Goal: Task Accomplishment & Management: Use online tool/utility

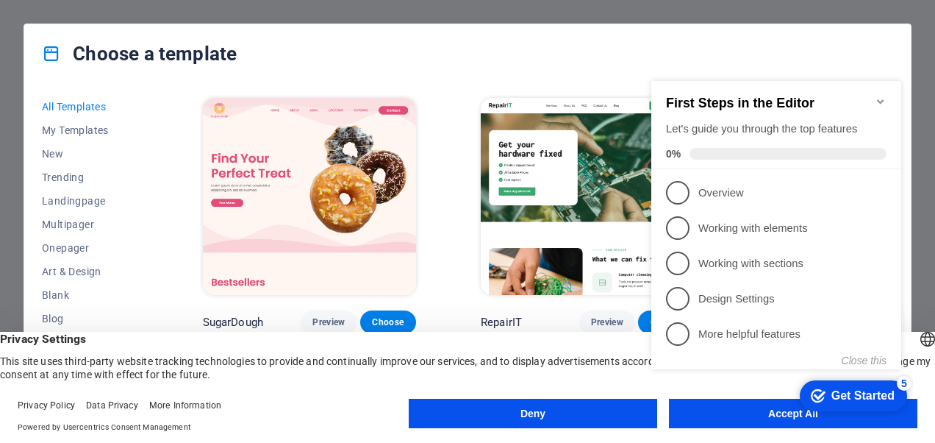
click at [881, 99] on icon "Minimize checklist" at bounding box center [880, 101] width 7 height 4
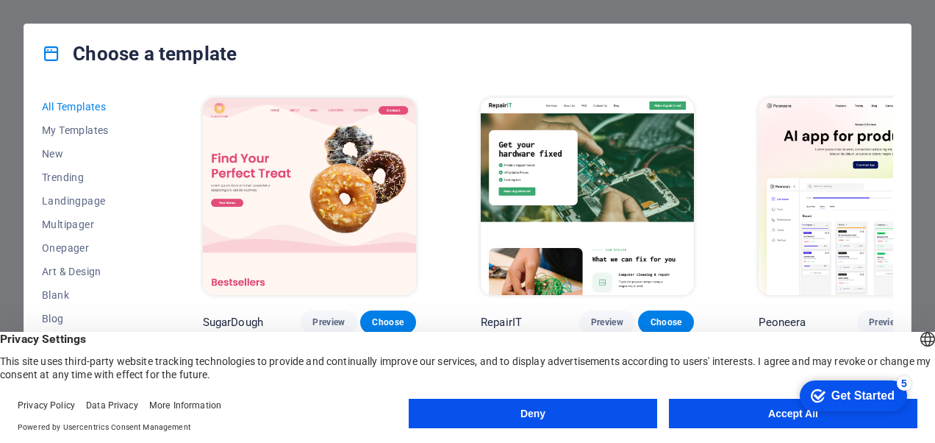
click at [531, 418] on button "Deny" at bounding box center [533, 412] width 248 height 29
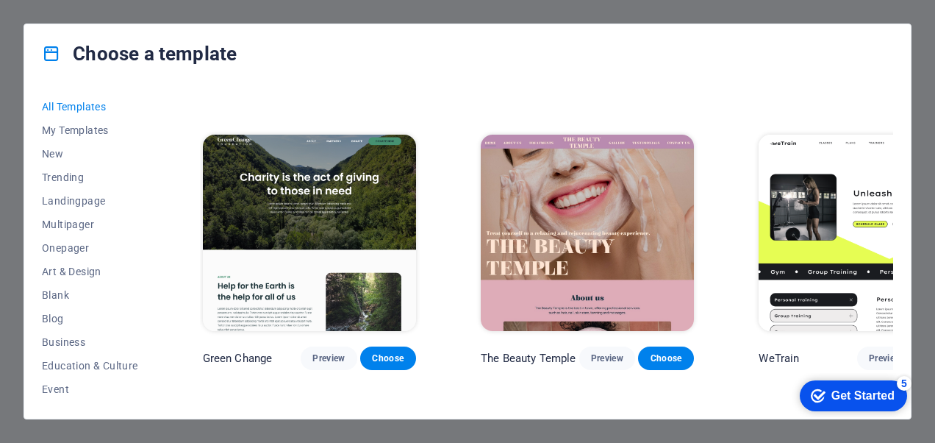
scroll to position [2058, 0]
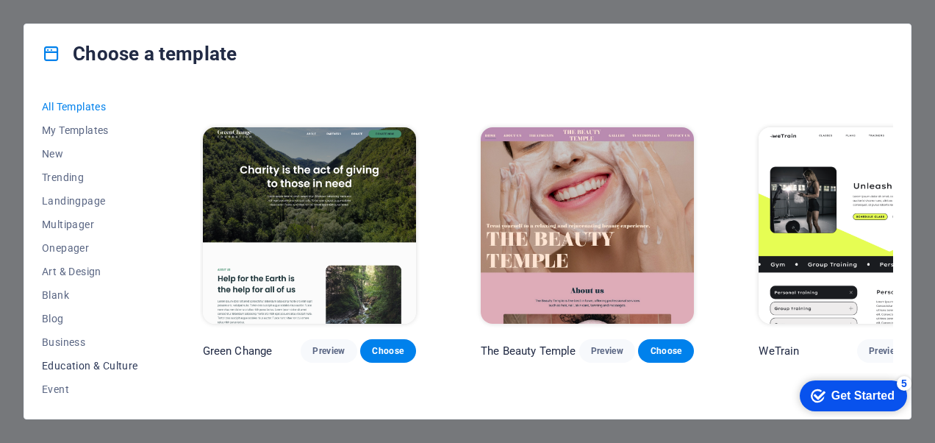
click at [60, 364] on span "Education & Culture" at bounding box center [90, 365] width 96 height 12
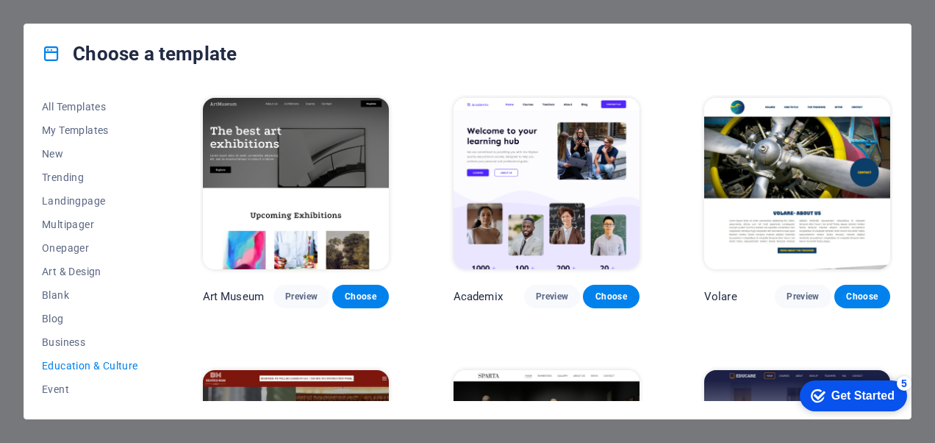
scroll to position [294, 0]
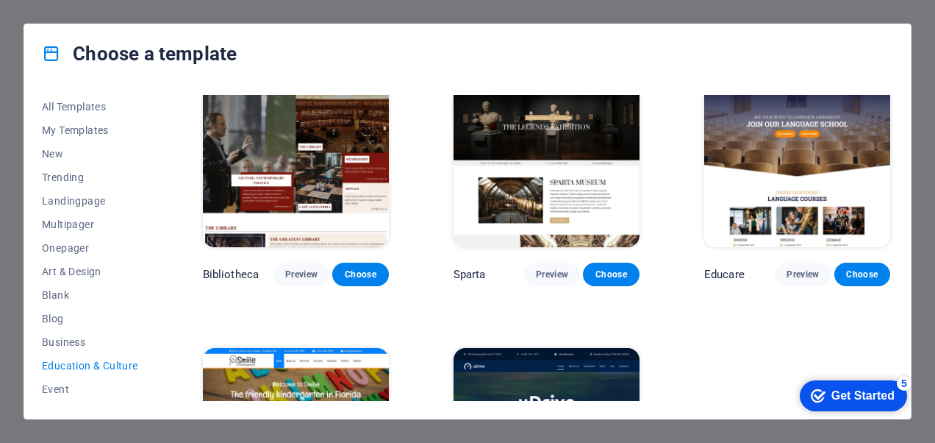
click at [69, 363] on span "Education & Culture" at bounding box center [90, 365] width 96 height 12
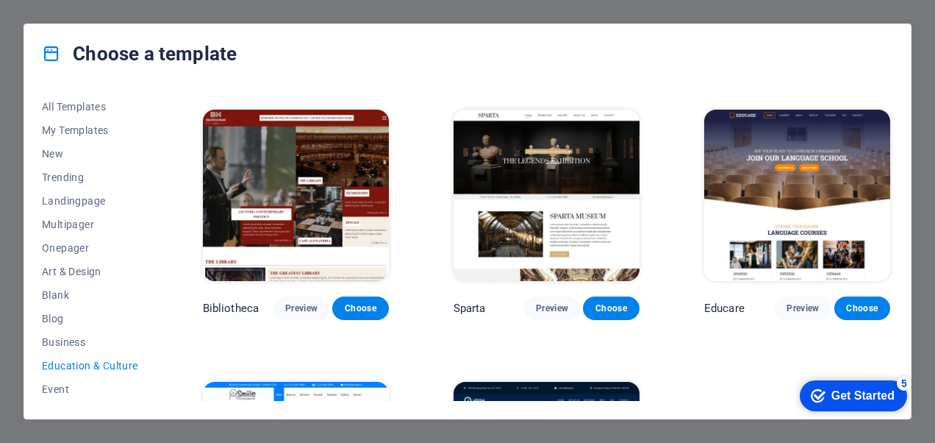
scroll to position [225, 0]
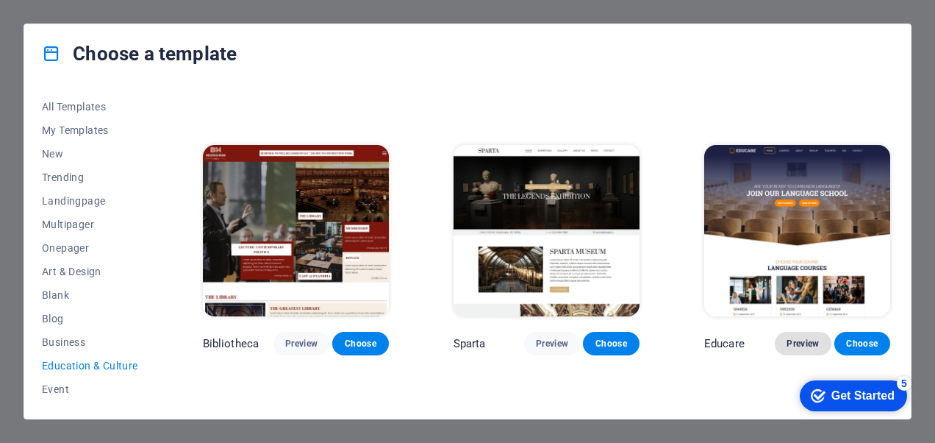
click at [799, 337] on span "Preview" at bounding box center [803, 343] width 32 height 12
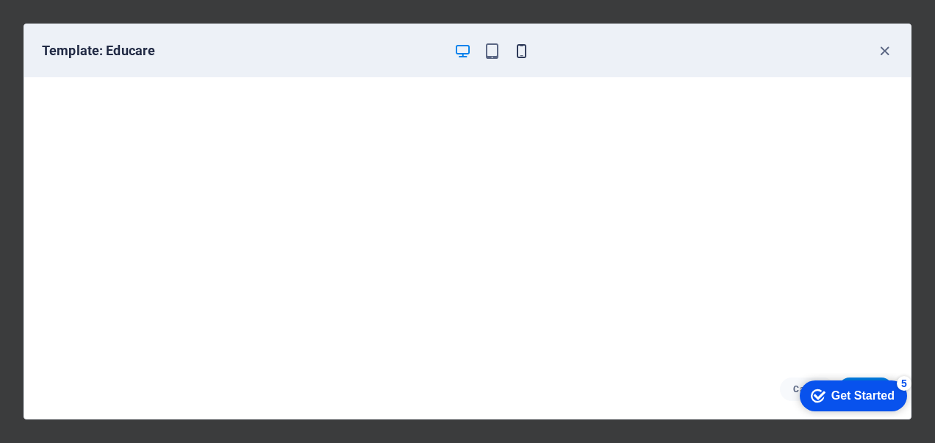
click at [522, 46] on icon "button" at bounding box center [521, 51] width 17 height 17
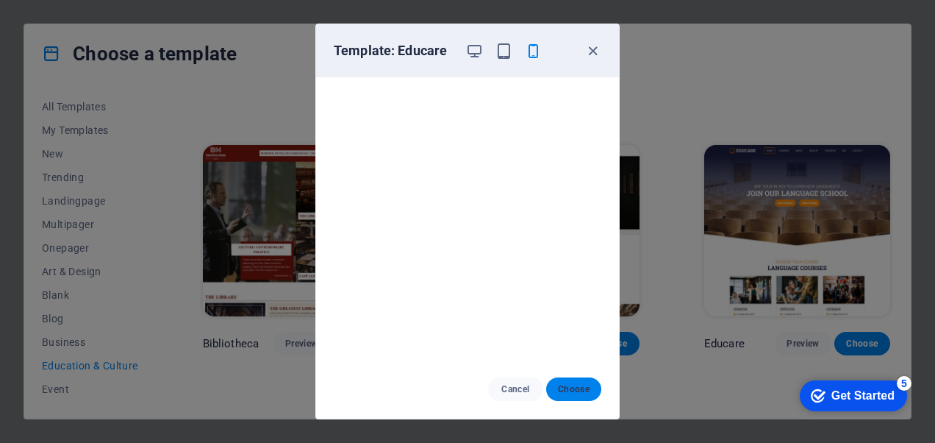
click at [567, 387] on span "Choose" at bounding box center [574, 389] width 32 height 12
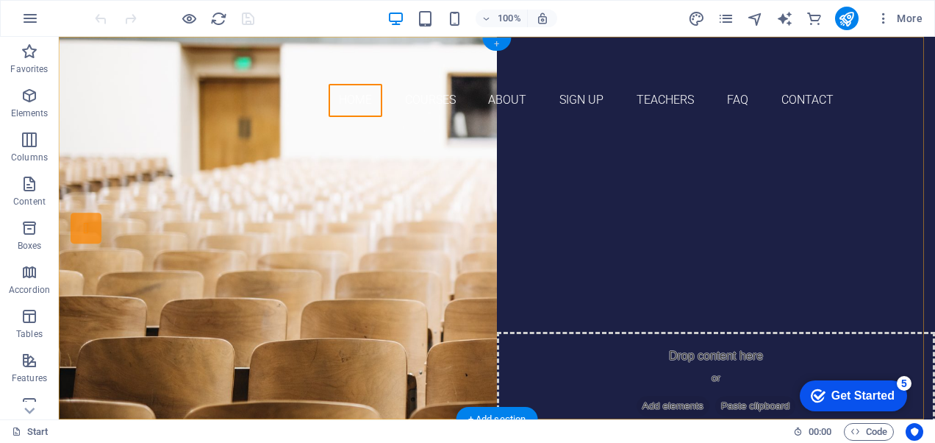
click at [495, 46] on div "+" at bounding box center [496, 43] width 29 height 13
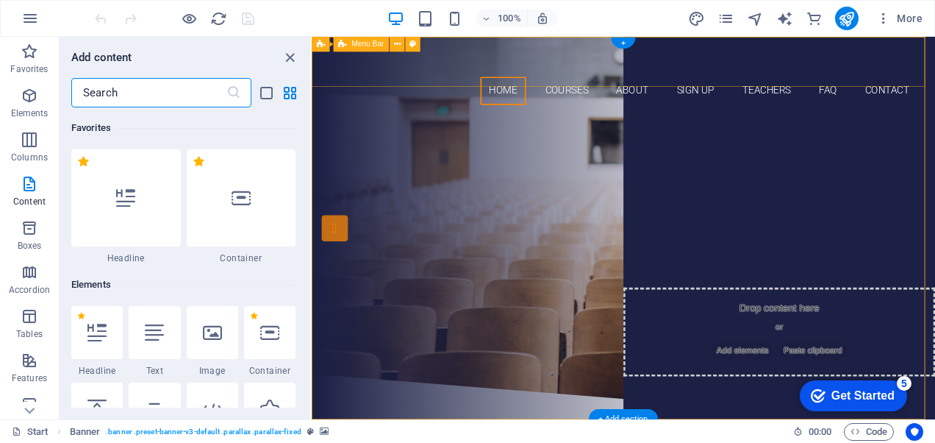
scroll to position [2572, 0]
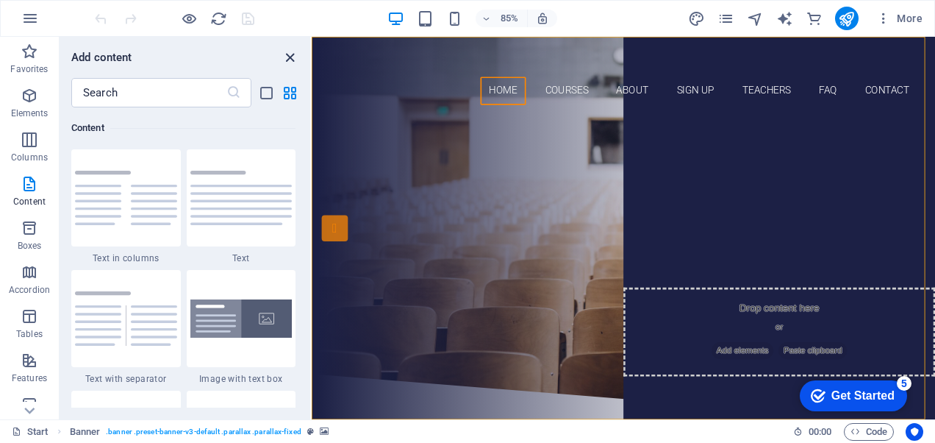
click at [291, 53] on icon "close panel" at bounding box center [290, 57] width 17 height 17
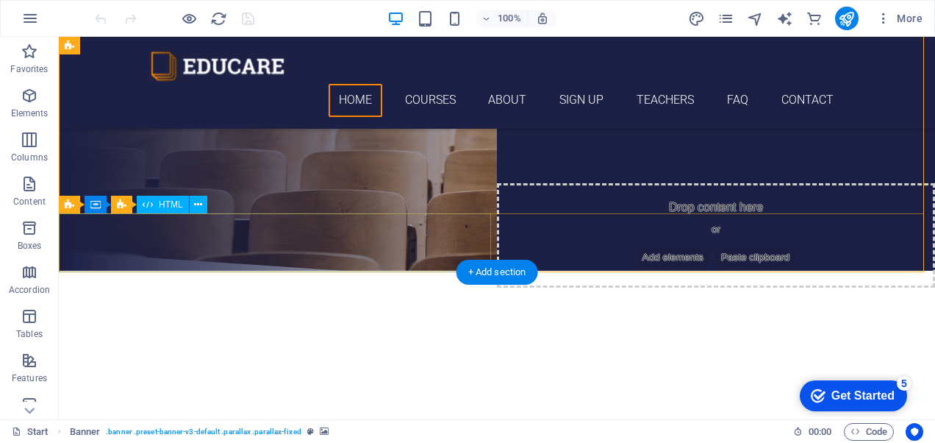
scroll to position [147, 0]
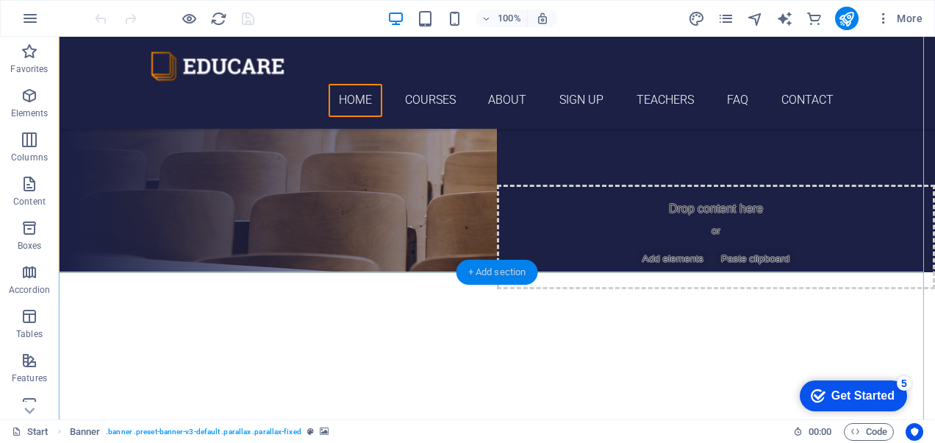
click at [474, 270] on div "+ Add section" at bounding box center [497, 271] width 82 height 25
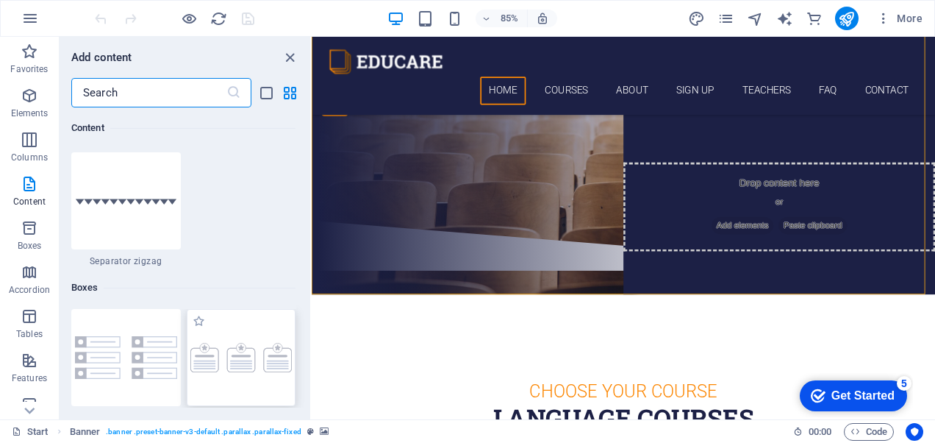
scroll to position [3822, 0]
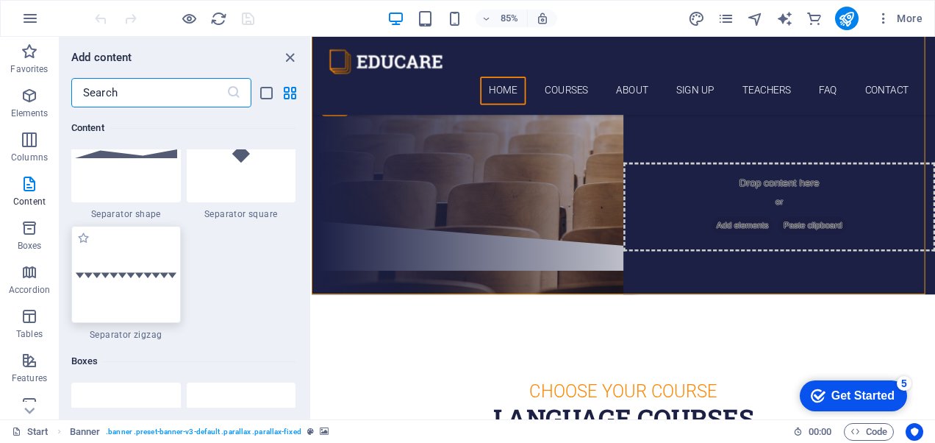
click at [137, 279] on div at bounding box center [126, 274] width 110 height 97
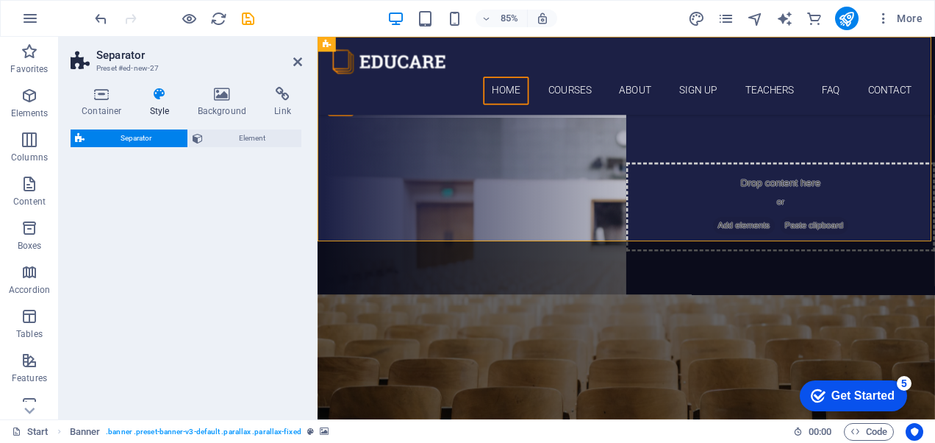
select select "zigzag"
select select "rem"
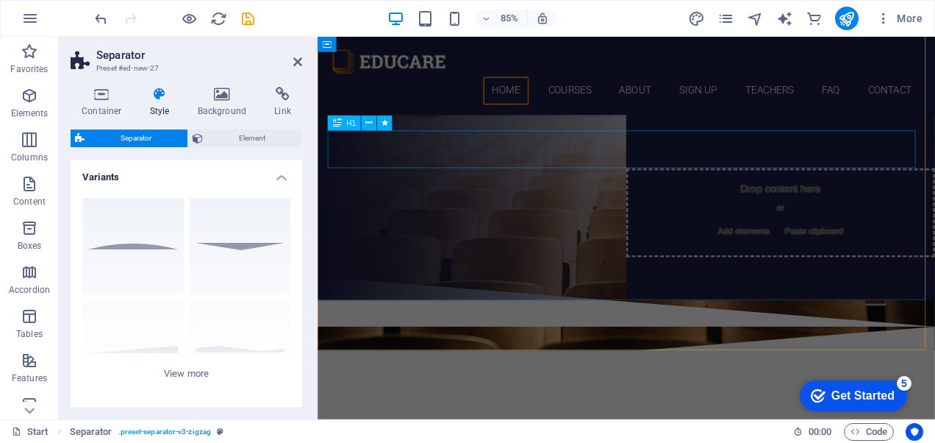
scroll to position [147, 0]
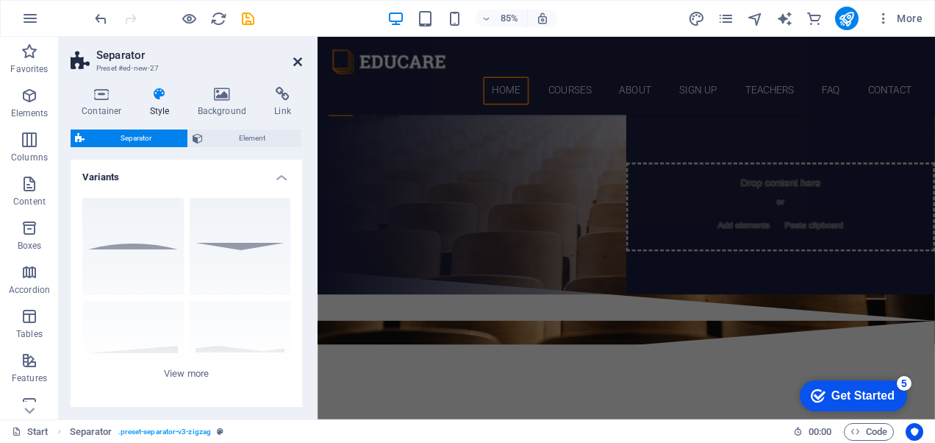
click at [297, 59] on icon at bounding box center [297, 62] width 9 height 12
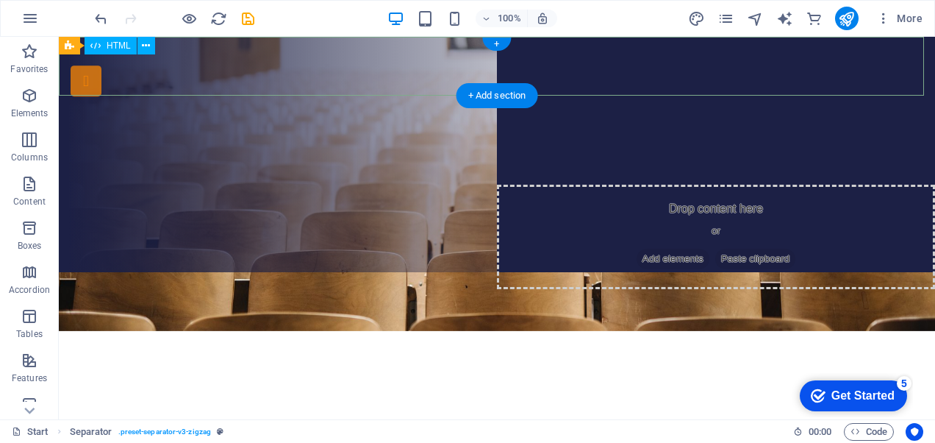
scroll to position [0, 0]
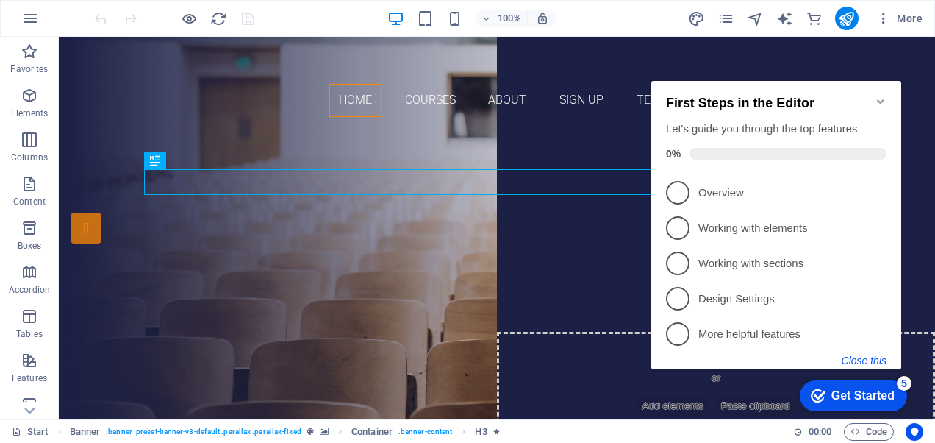
click at [863, 364] on button "Close this" at bounding box center [864, 360] width 45 height 12
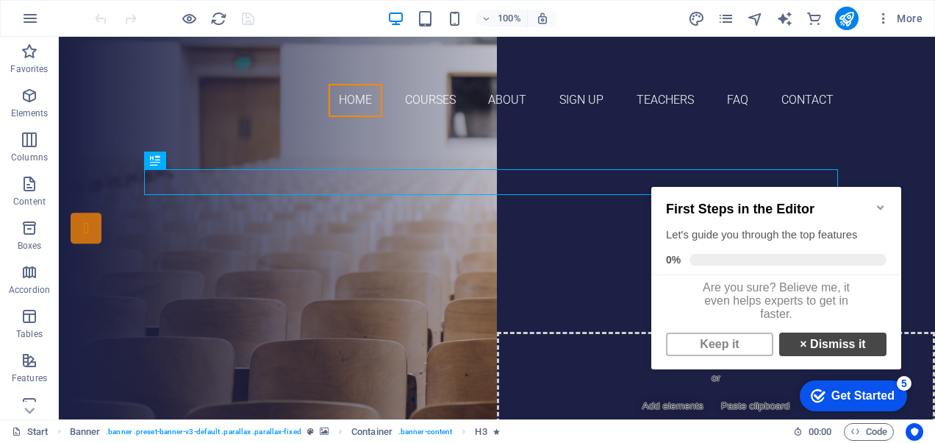
click at [830, 355] on link "× Dismiss it" at bounding box center [832, 344] width 107 height 24
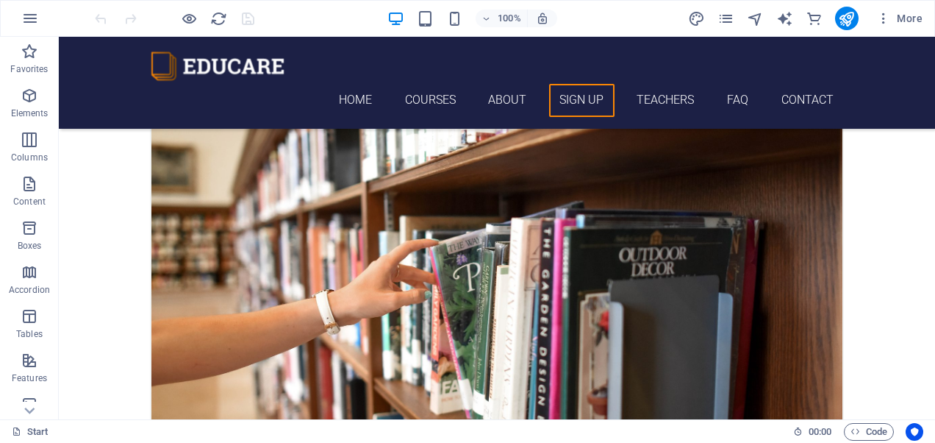
scroll to position [2867, 0]
